Goal: Check status: Check status

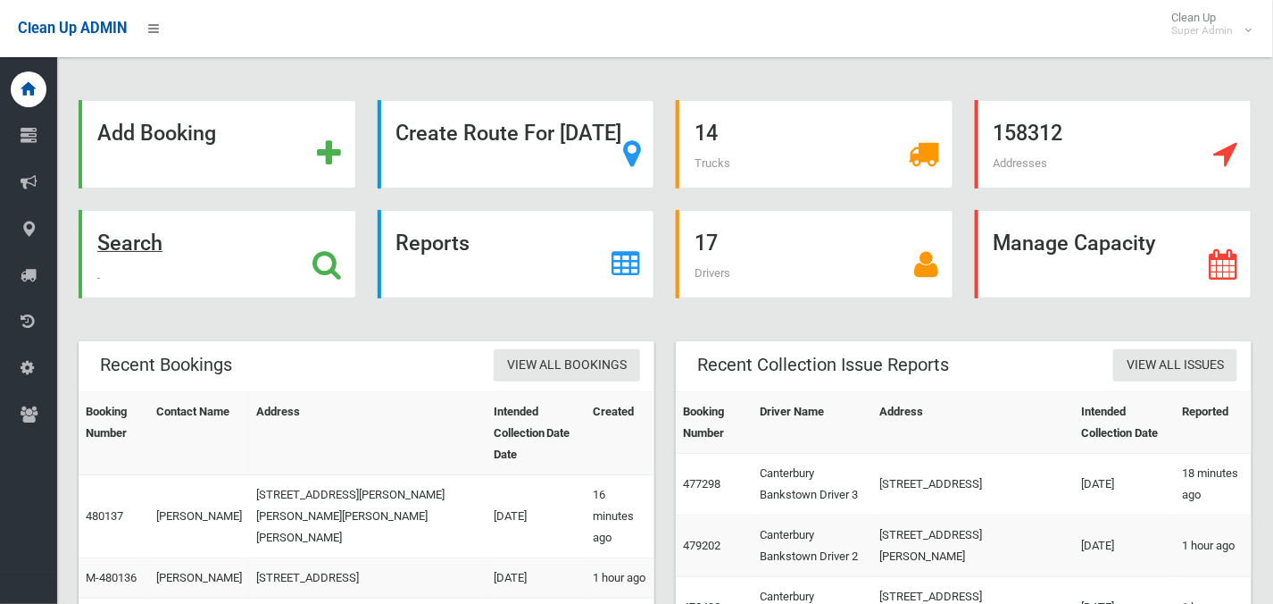
click at [163, 243] on strong "Search" at bounding box center [129, 242] width 65 height 25
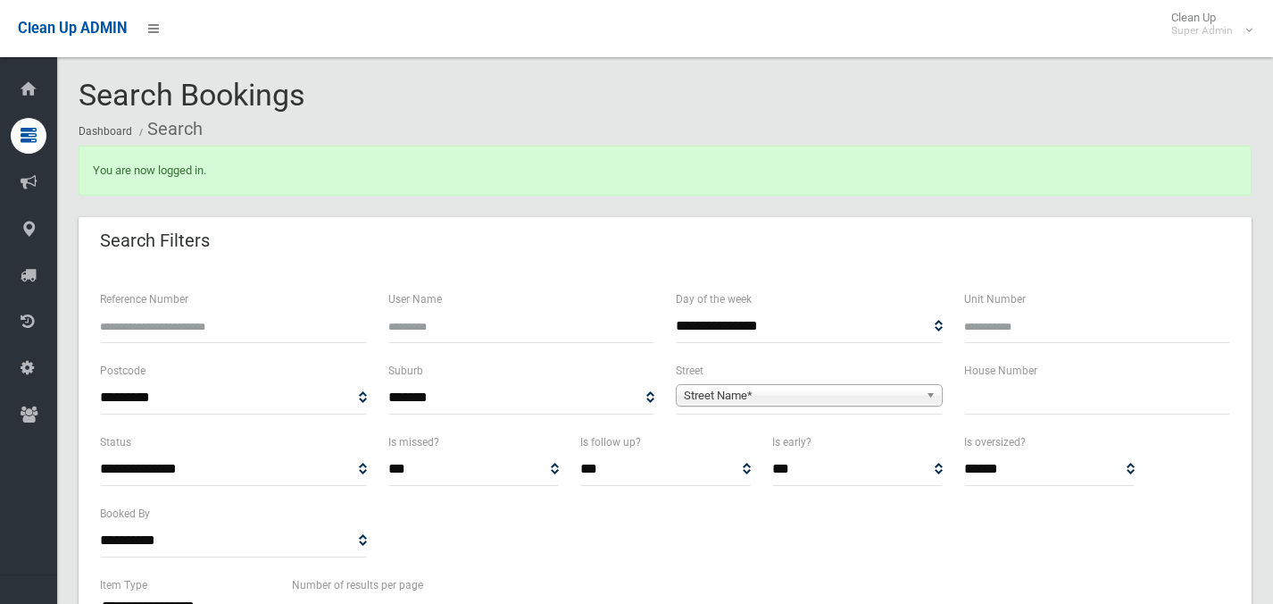
select select
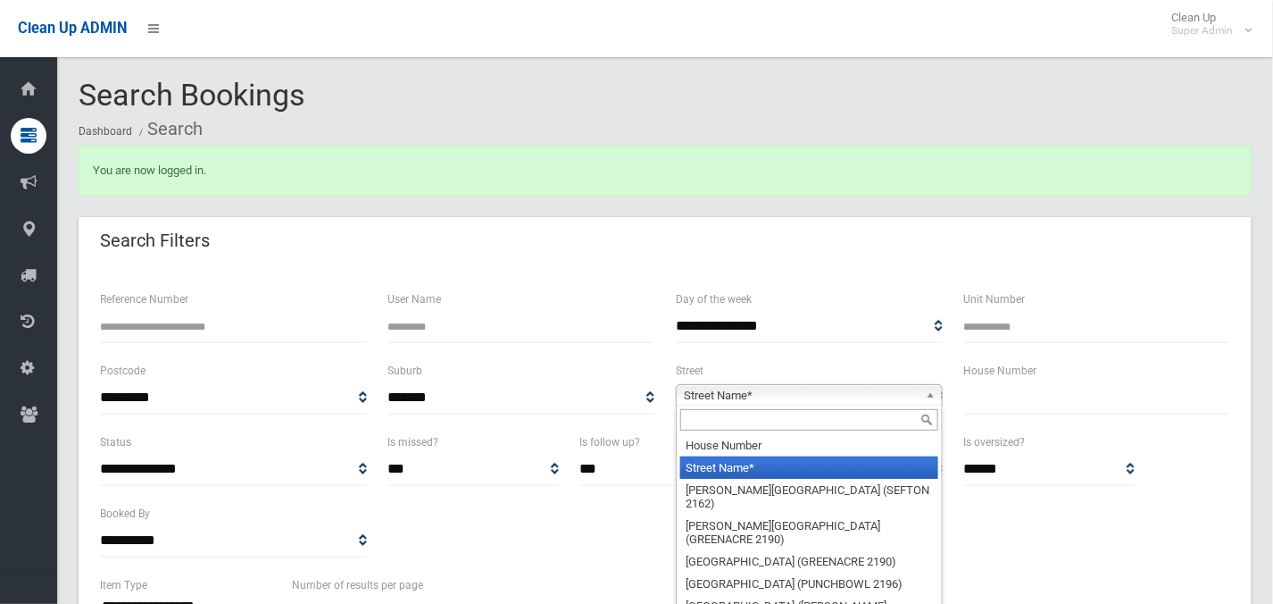
click at [722, 390] on span "Street Name*" at bounding box center [801, 395] width 235 height 21
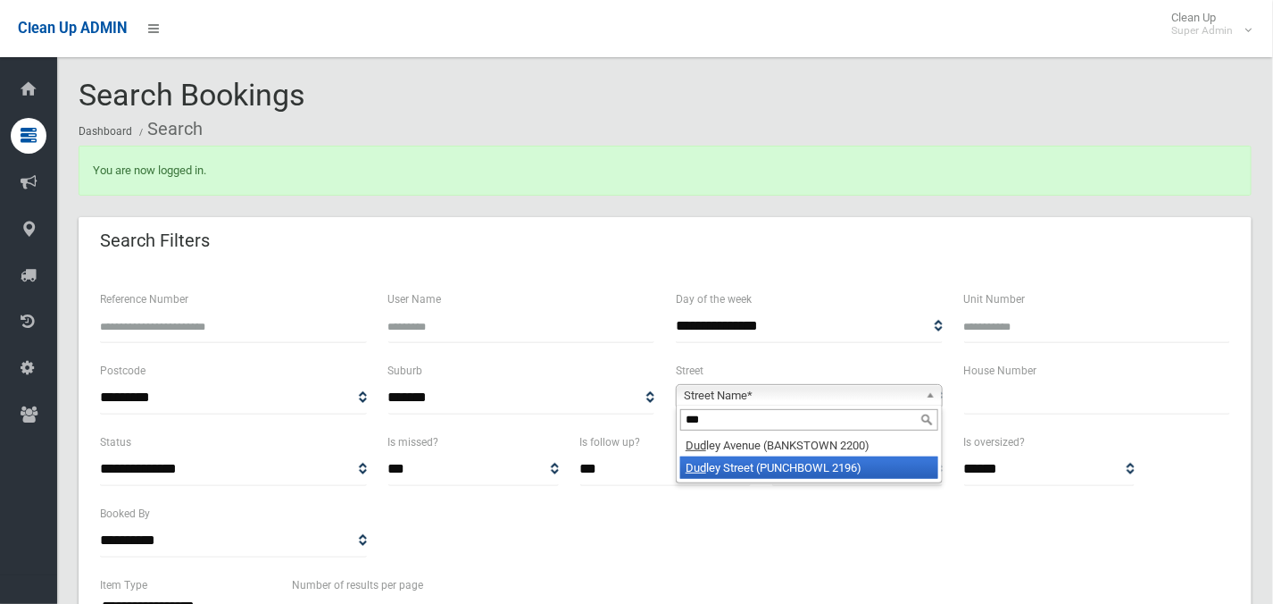
type input "***"
click at [721, 466] on li "Dud ley Street (PUNCHBOWL 2196)" at bounding box center [809, 467] width 258 height 22
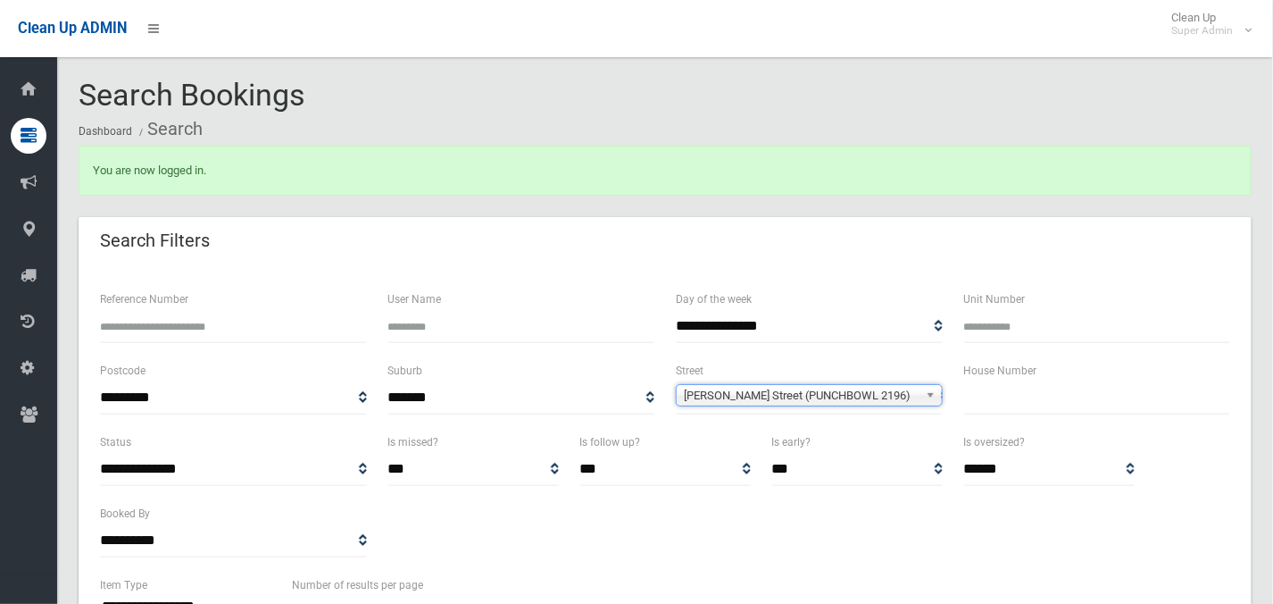
click at [1013, 402] on input "text" at bounding box center [1097, 397] width 267 height 33
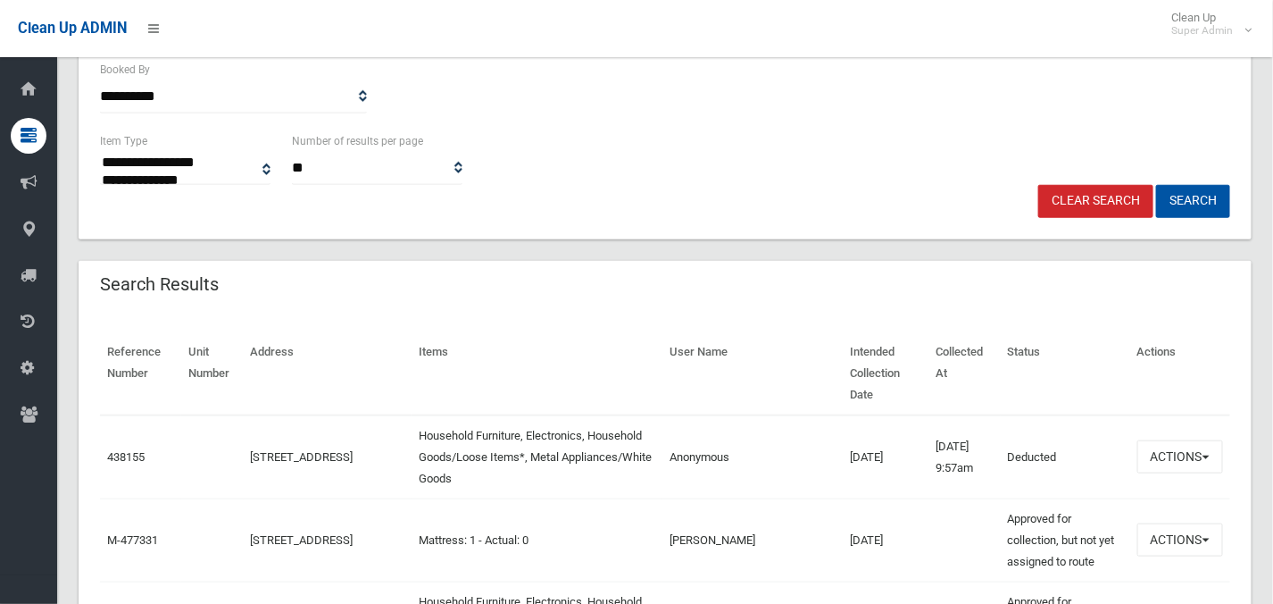
scroll to position [446, 0]
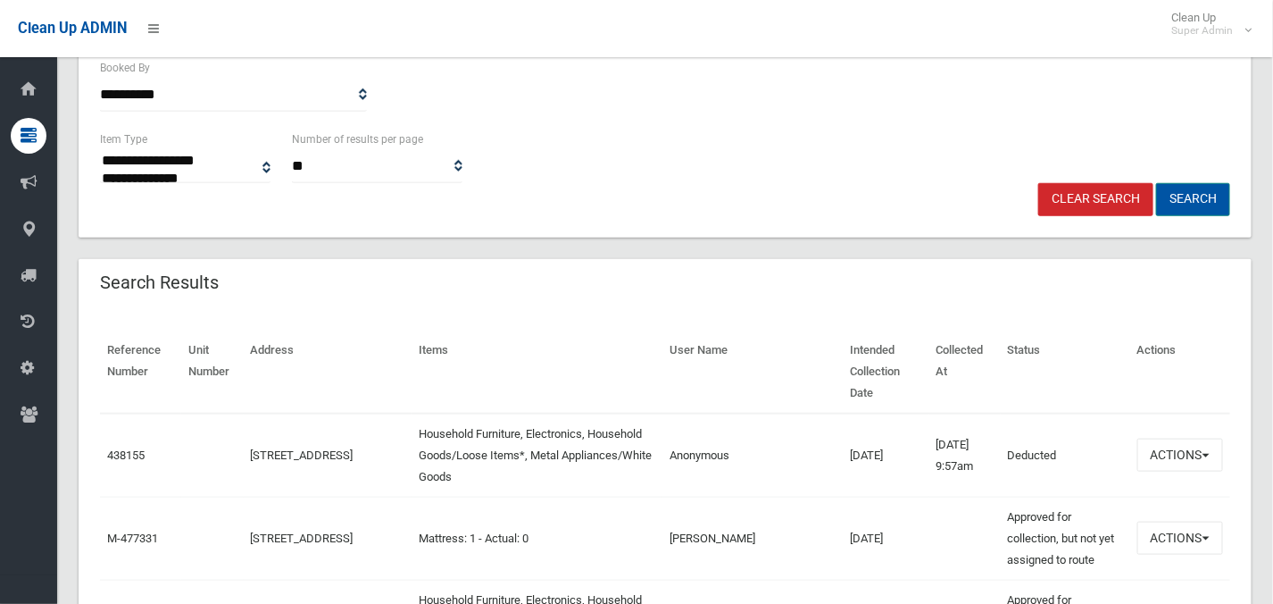
type input "**"
click at [1195, 195] on button "Search" at bounding box center [1193, 199] width 74 height 33
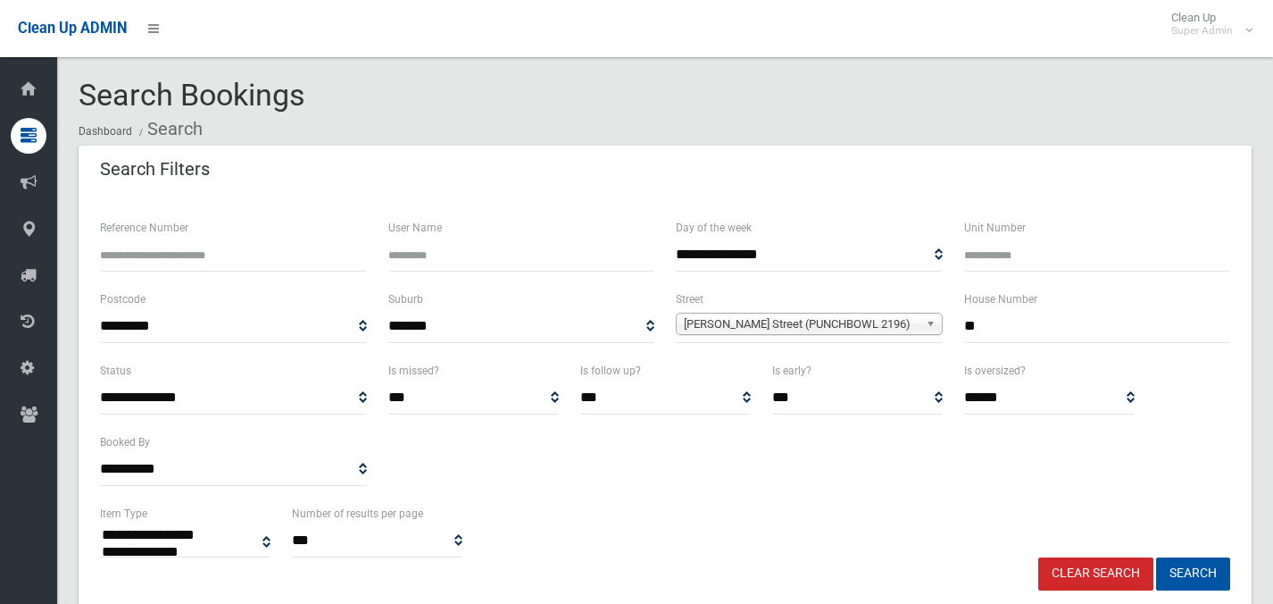
select select
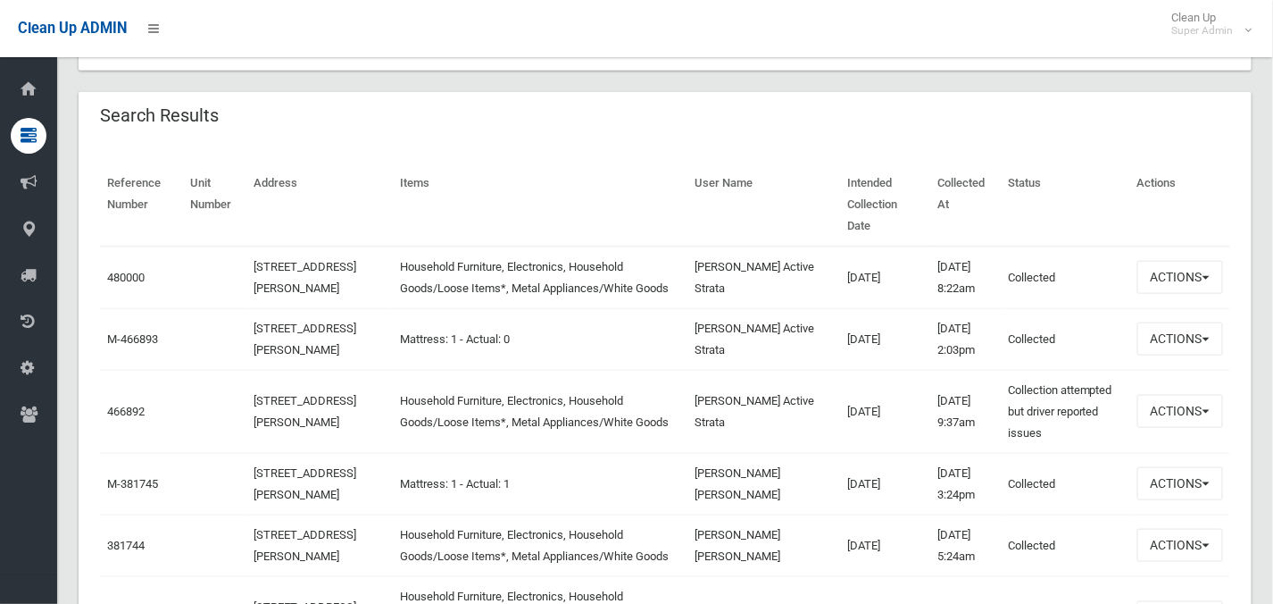
scroll to position [558, 0]
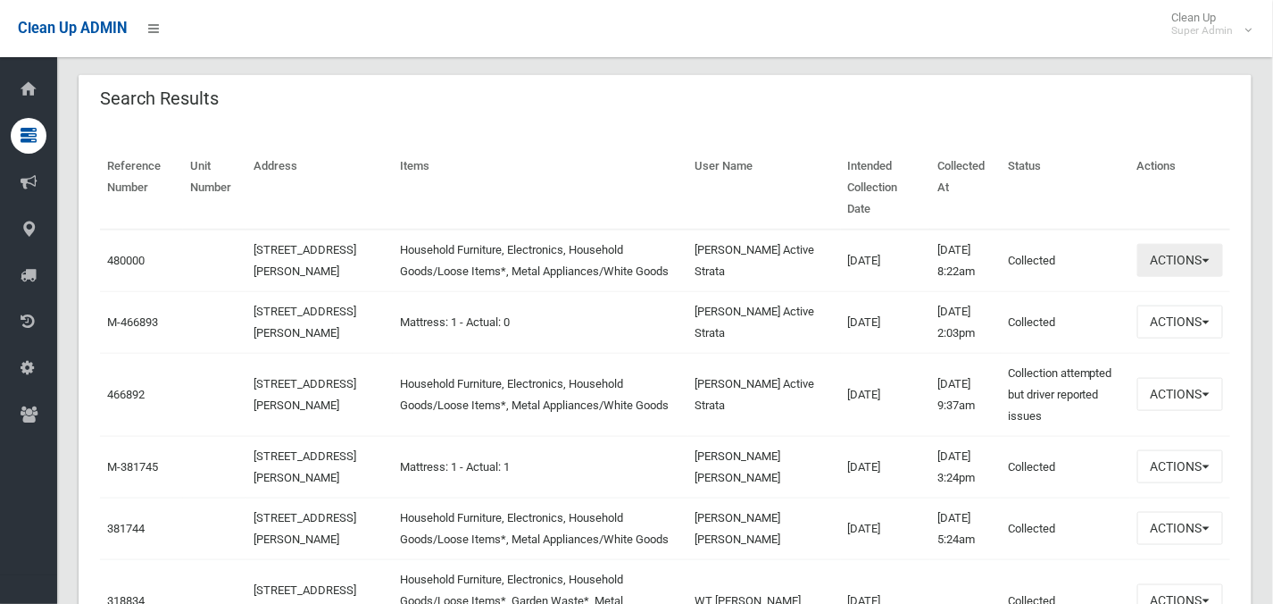
click at [1164, 244] on button "Actions" at bounding box center [1181, 260] width 86 height 33
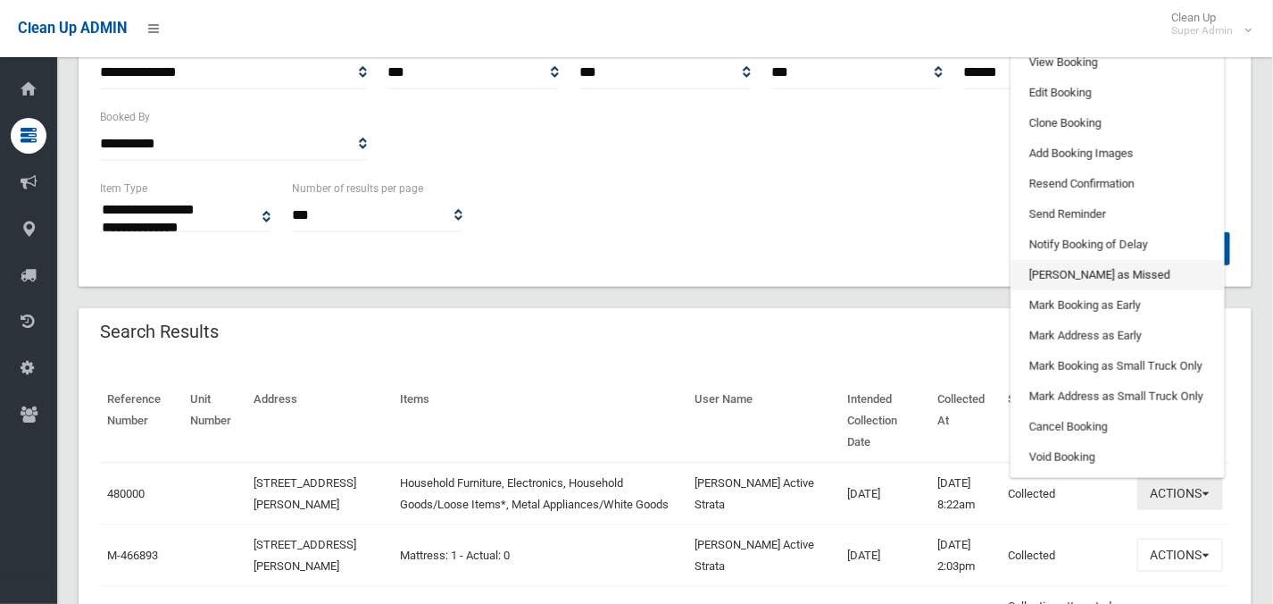
scroll to position [222, 0]
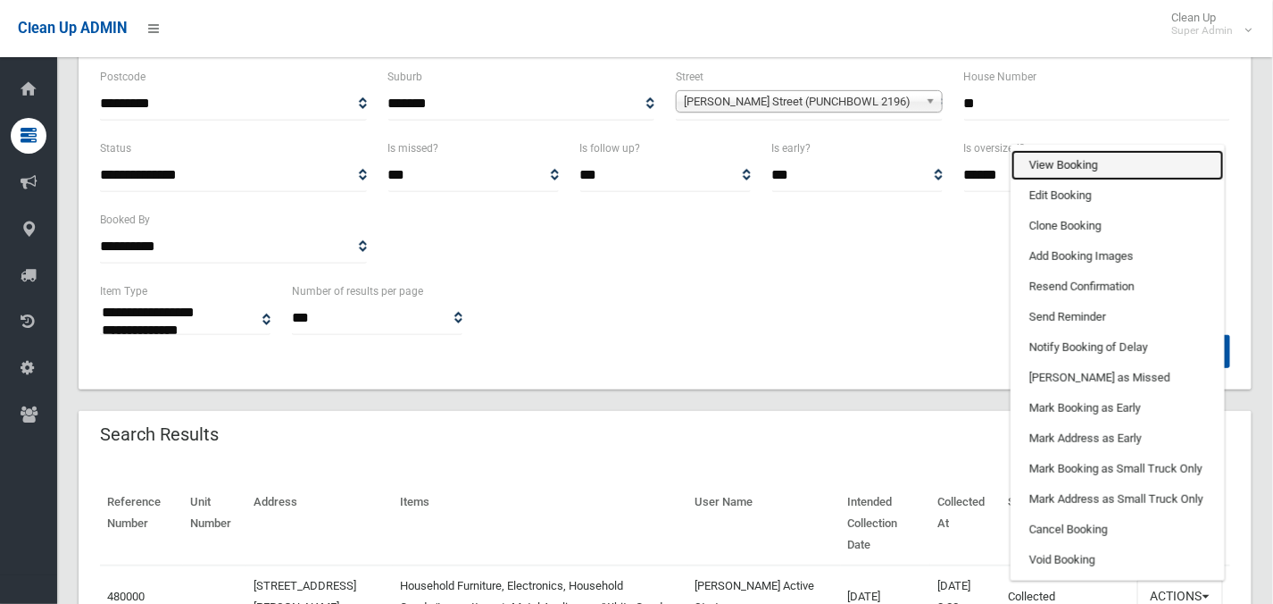
click at [1055, 150] on link "View Booking" at bounding box center [1118, 165] width 213 height 30
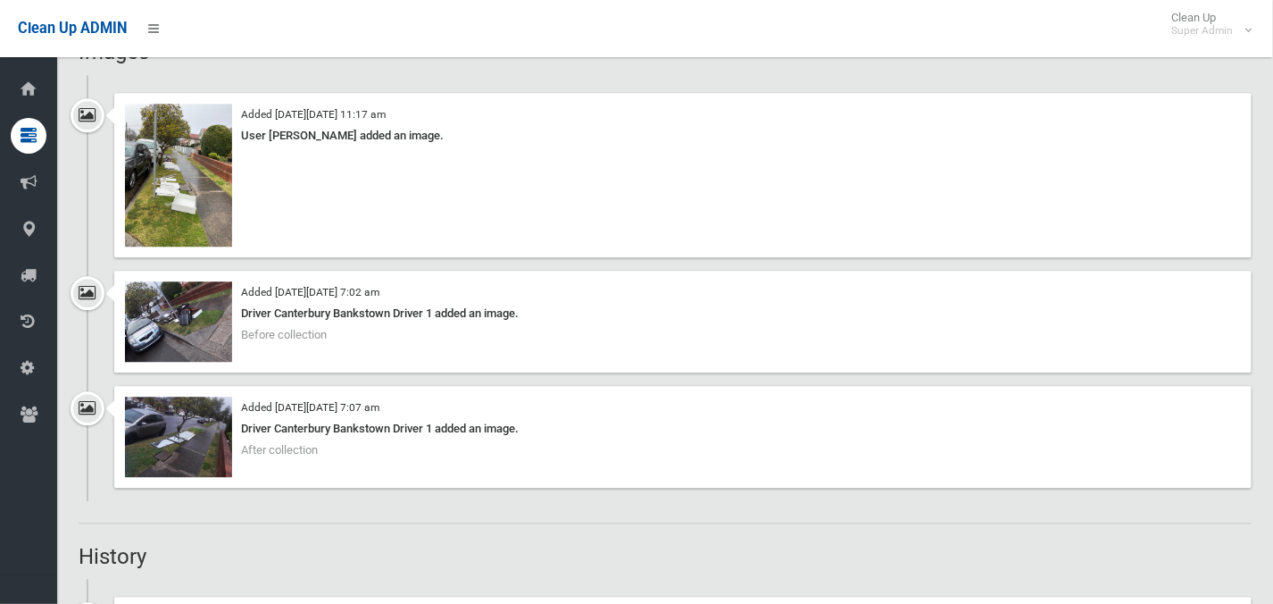
scroll to position [1450, 0]
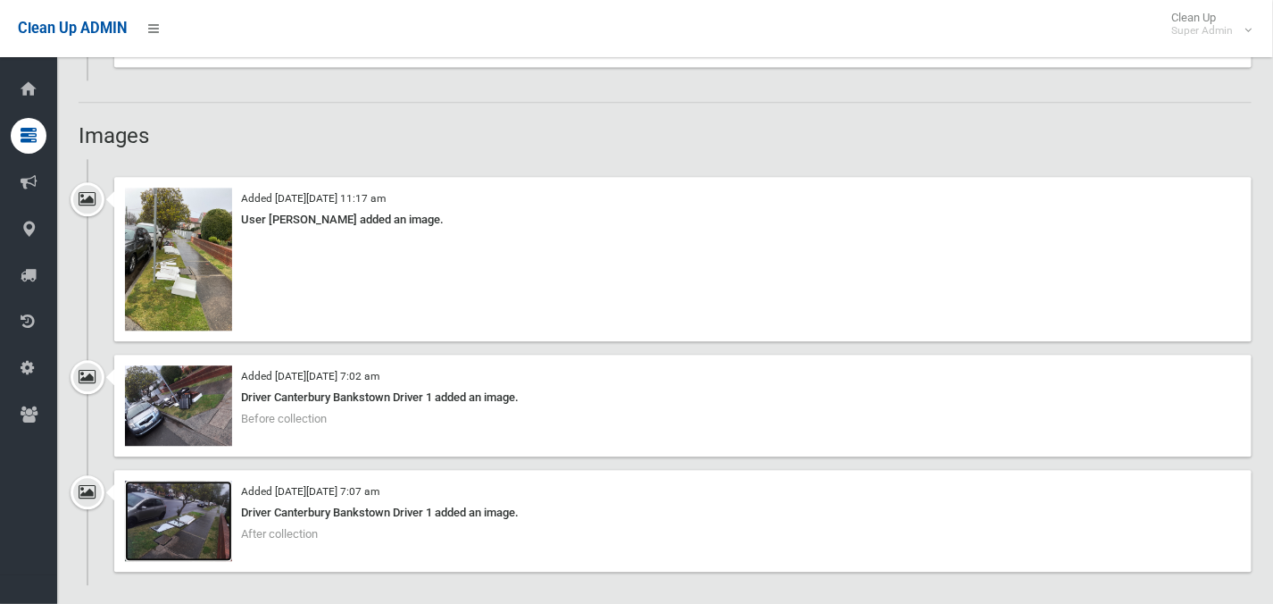
click at [183, 510] on img at bounding box center [178, 520] width 107 height 80
click at [177, 393] on img at bounding box center [178, 405] width 107 height 80
